Goal: Communication & Community: Answer question/provide support

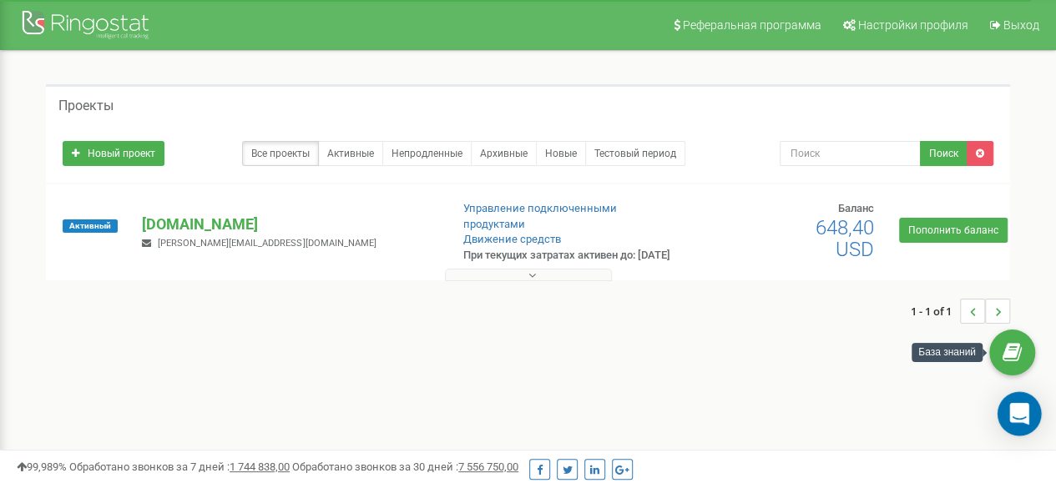
click at [1016, 421] on icon "Open Intercom Messenger" at bounding box center [1018, 414] width 19 height 22
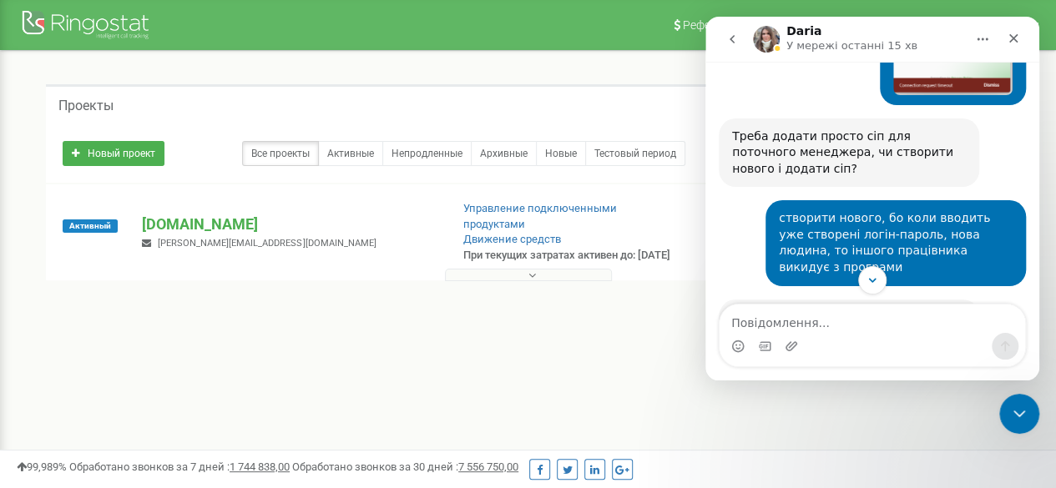
scroll to position [975, 0]
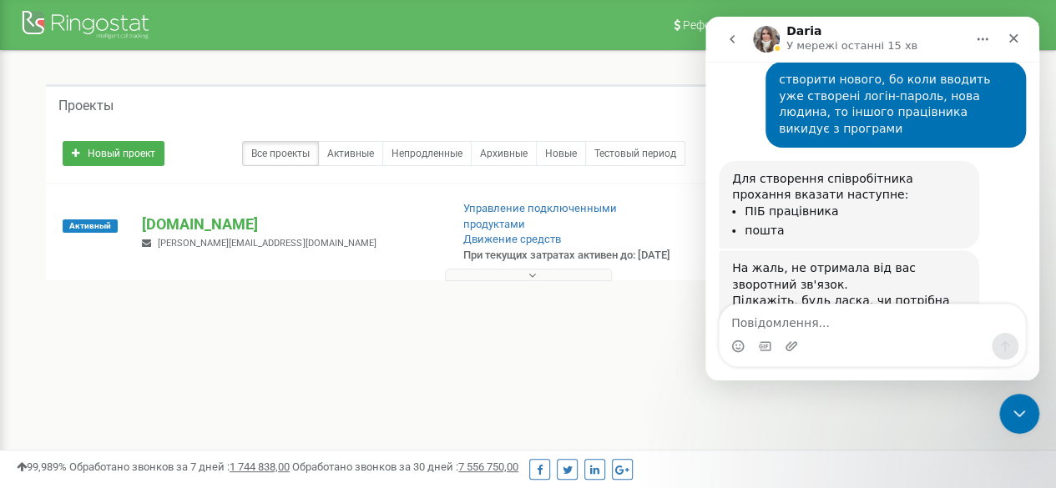
click at [798, 328] on textarea "Повідомлення..." at bounding box center [871, 319] width 305 height 28
type textarea "n"
type textarea "так"
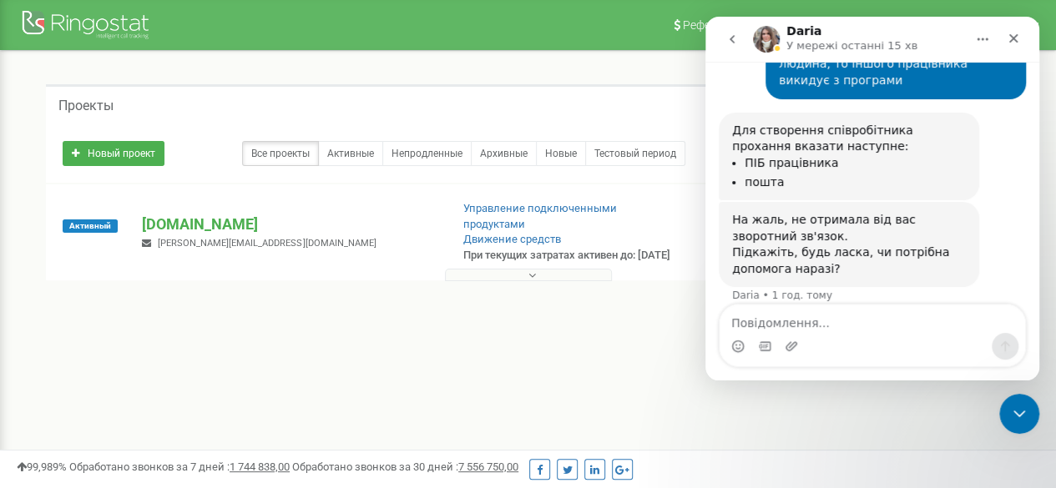
scroll to position [1025, 0]
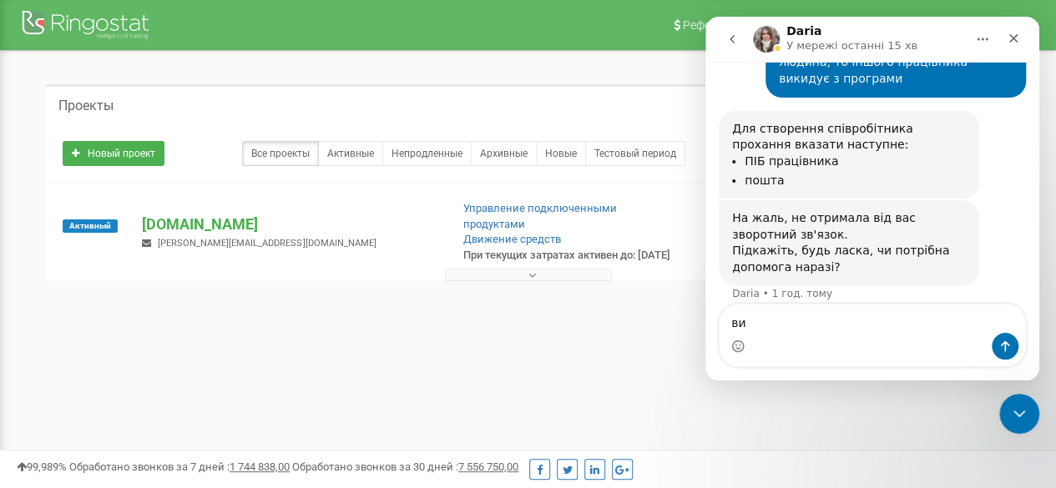
type textarea "в"
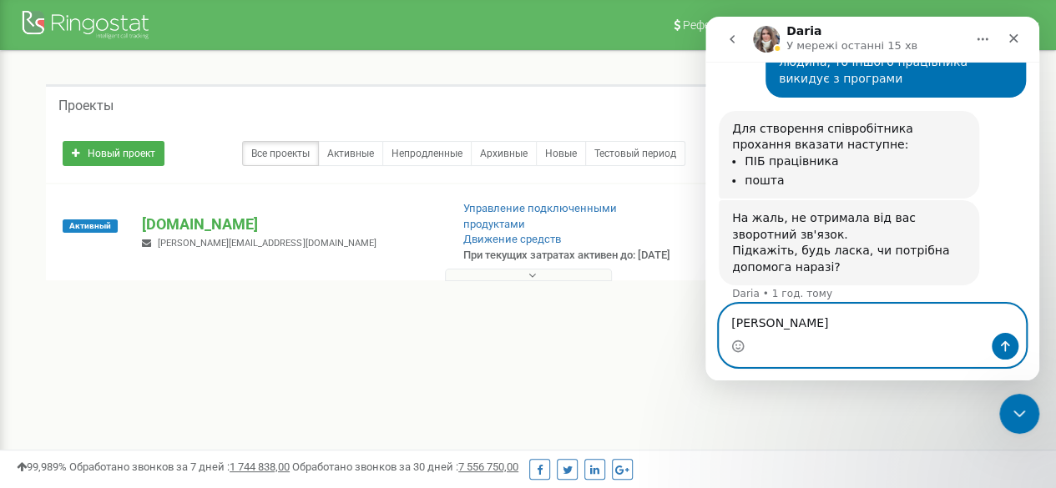
type textarea "[PERSON_NAME]"
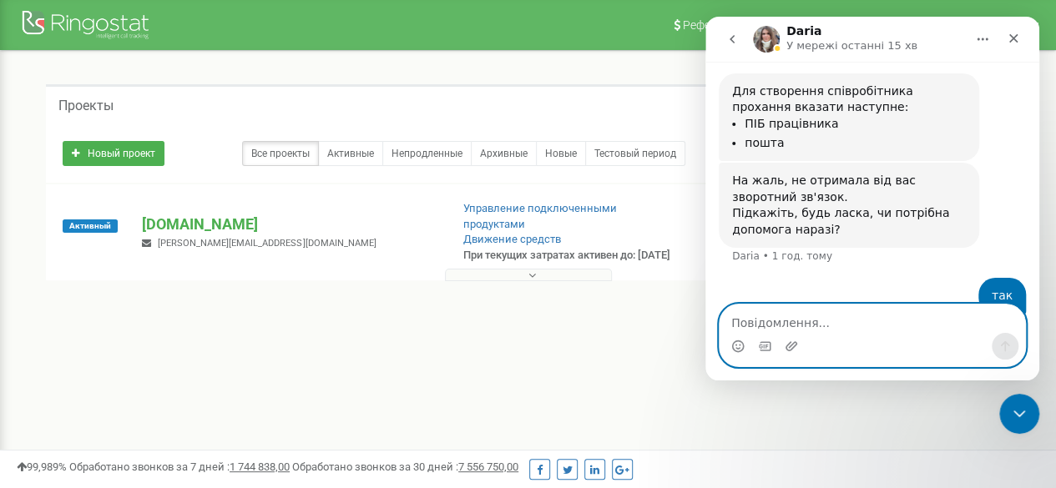
paste textarea "[PERSON_NAME][EMAIL_ADDRESS][DOMAIN_NAME]"
type textarea "[PERSON_NAME][EMAIL_ADDRESS][DOMAIN_NAME]"
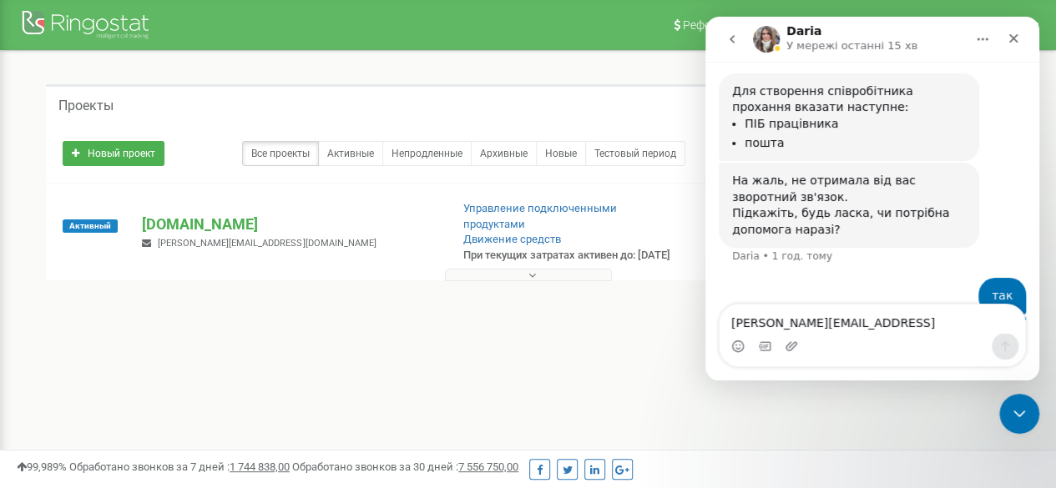
click at [946, 369] on div "[PERSON_NAME][EMAIL_ADDRESS][DOMAIN_NAME]" at bounding box center [872, 342] width 334 height 77
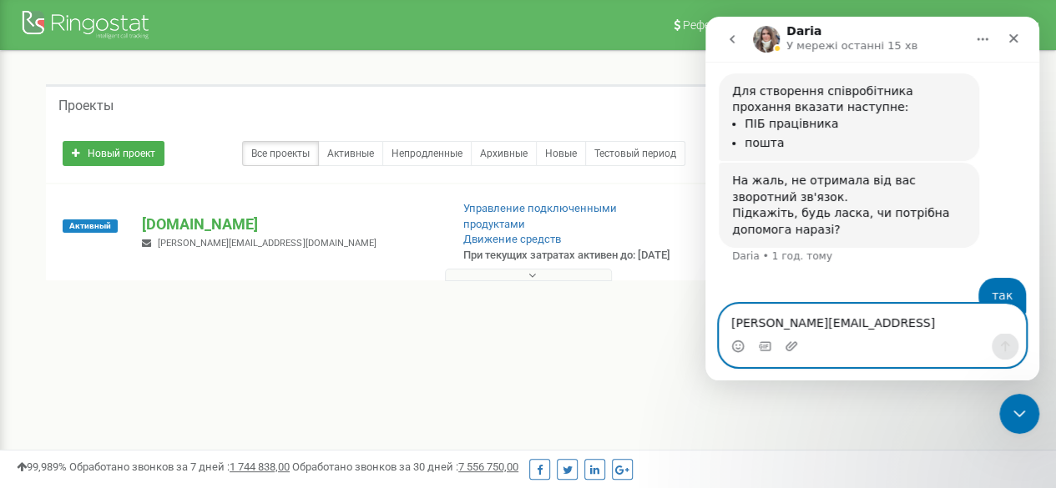
click at [827, 325] on textarea "[PERSON_NAME][EMAIL_ADDRESS][DOMAIN_NAME]" at bounding box center [871, 319] width 305 height 28
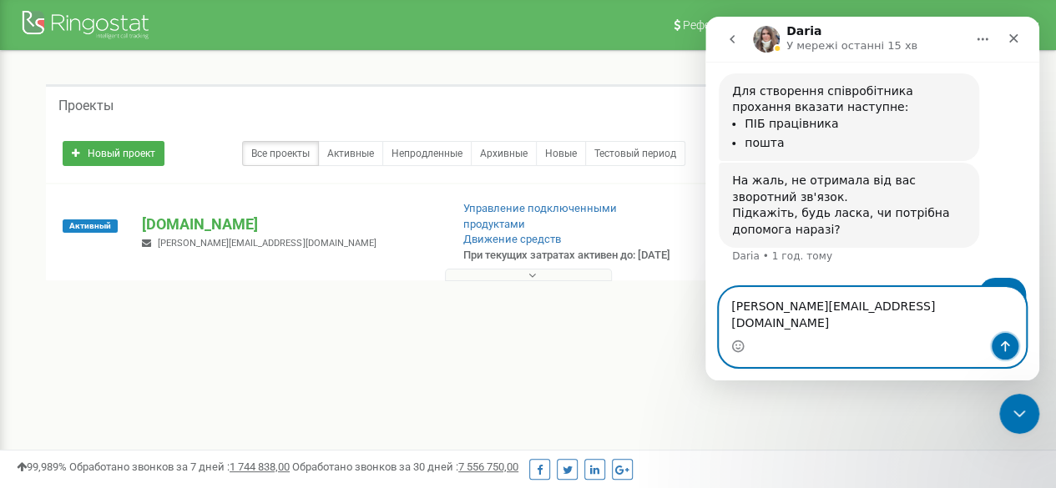
click at [1007, 344] on icon "Надіслати повідомлення…" at bounding box center [1004, 346] width 13 height 13
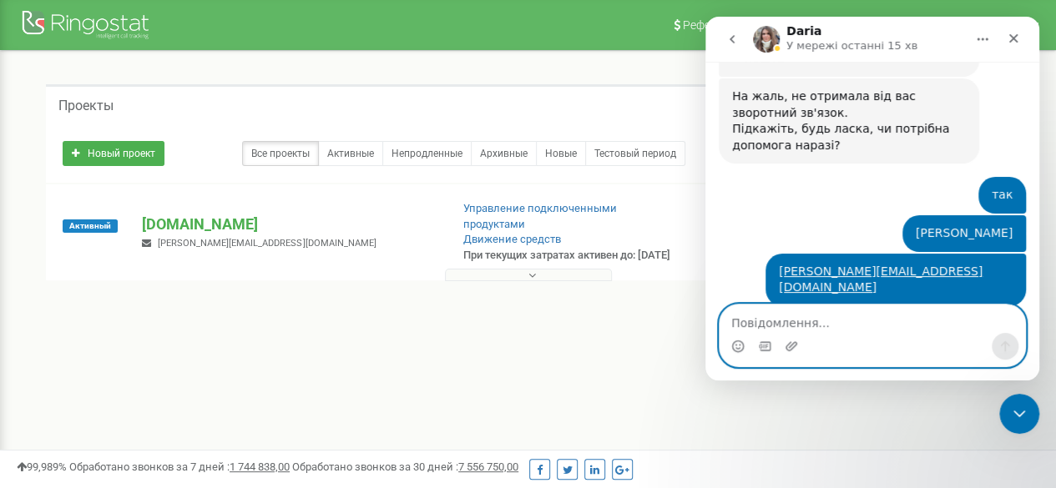
scroll to position [1150, 0]
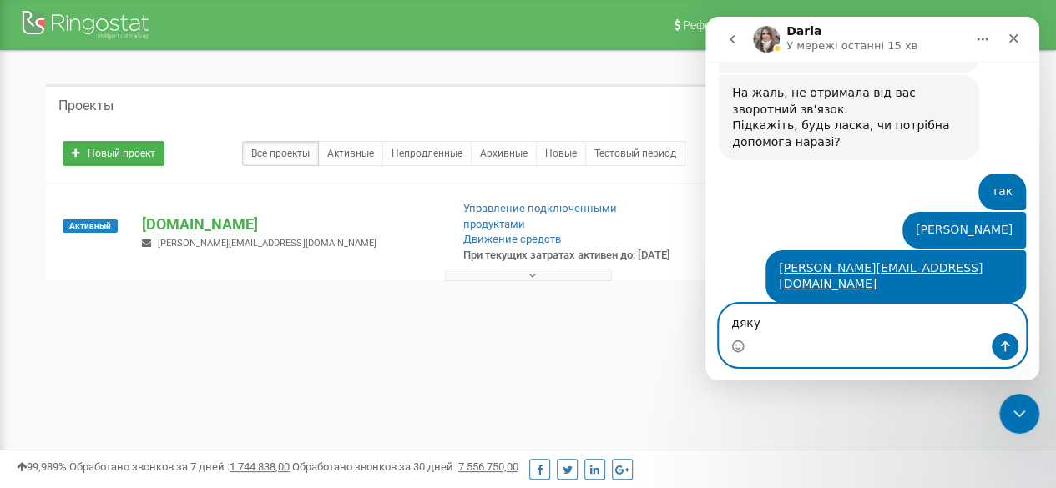
type textarea "дякую"
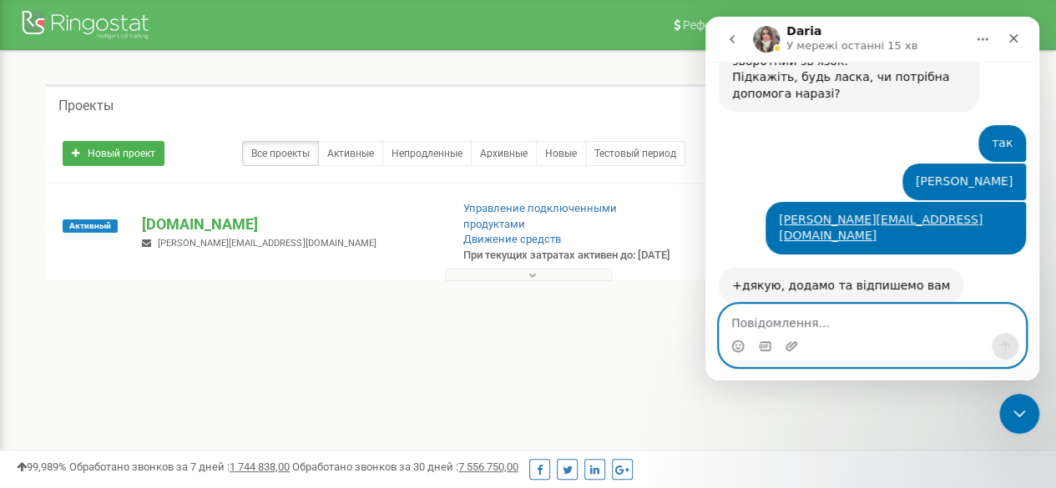
scroll to position [1200, 0]
